Goal: Information Seeking & Learning: Learn about a topic

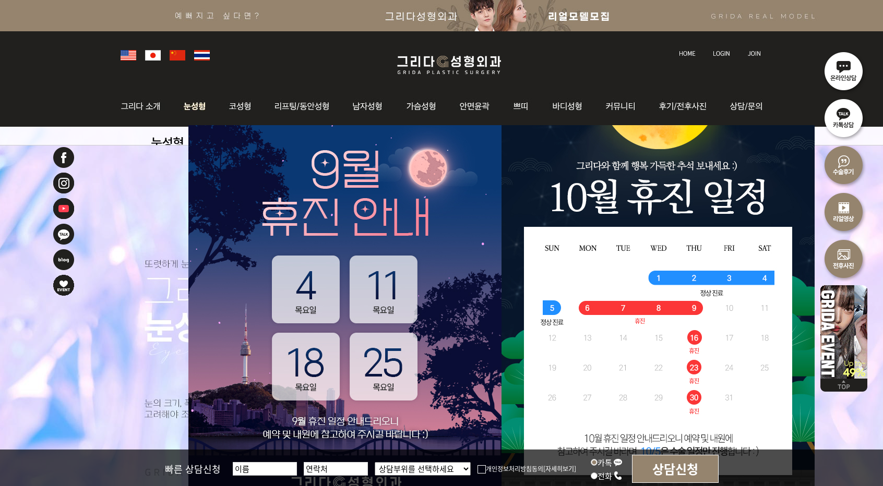
click at [201, 110] on img at bounding box center [195, 106] width 46 height 41
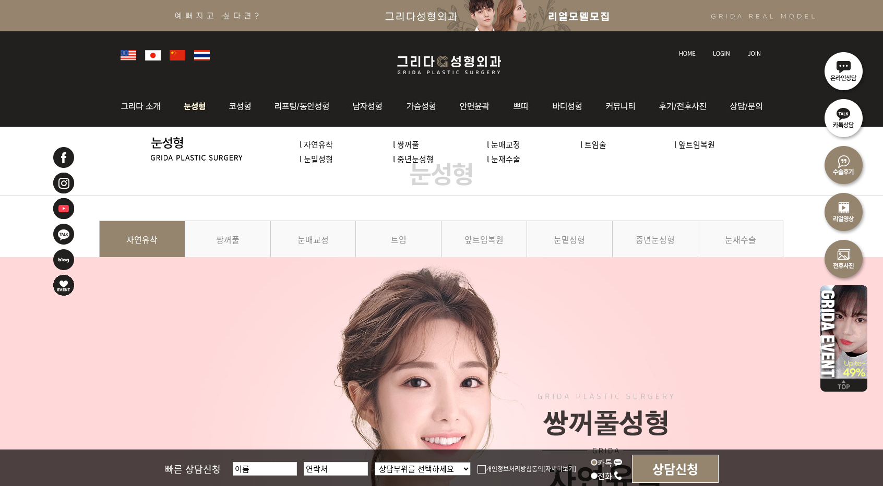
click at [511, 158] on link "l 눈재수술" at bounding box center [503, 158] width 33 height 11
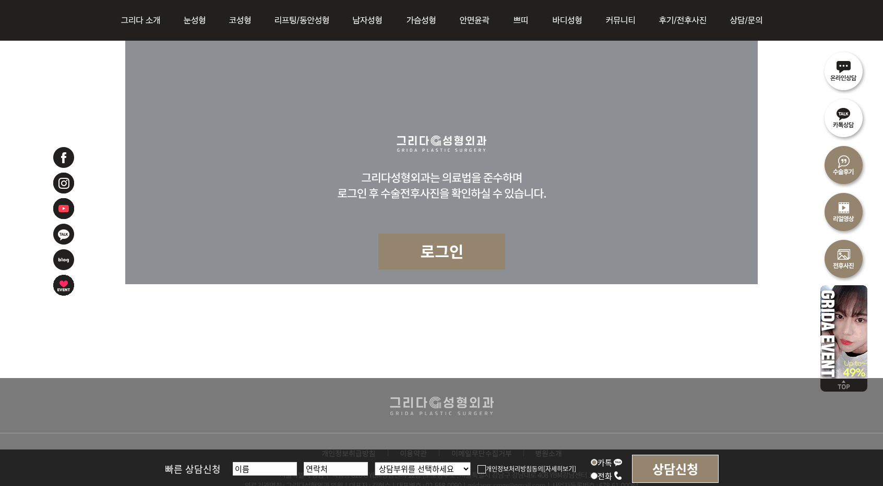
scroll to position [4749, 0]
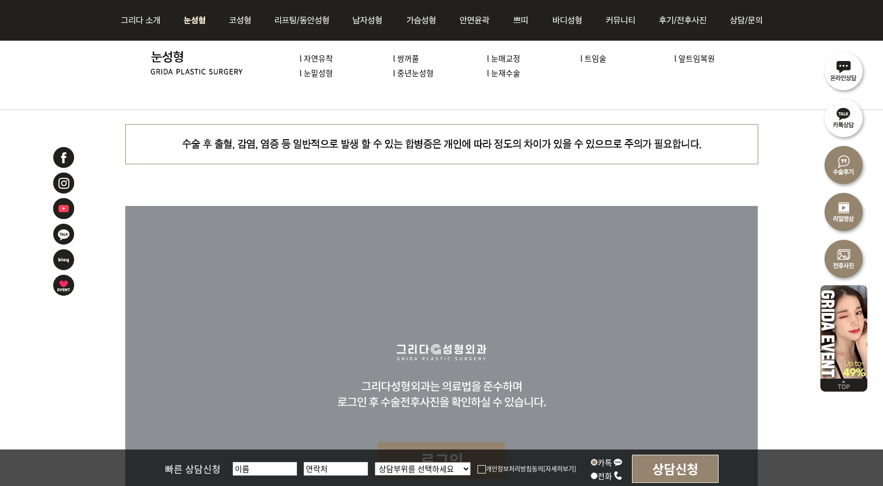
click at [315, 61] on link "l 자연유착" at bounding box center [316, 58] width 33 height 11
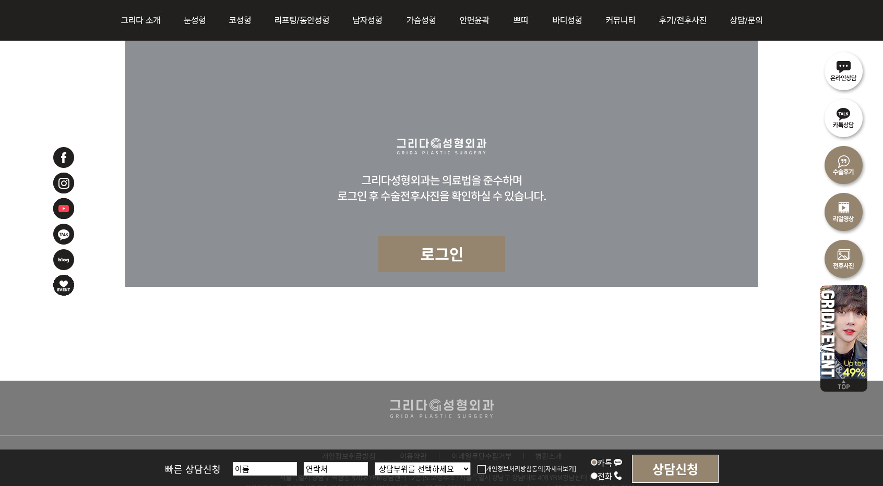
scroll to position [5271, 0]
